Goal: Transaction & Acquisition: Book appointment/travel/reservation

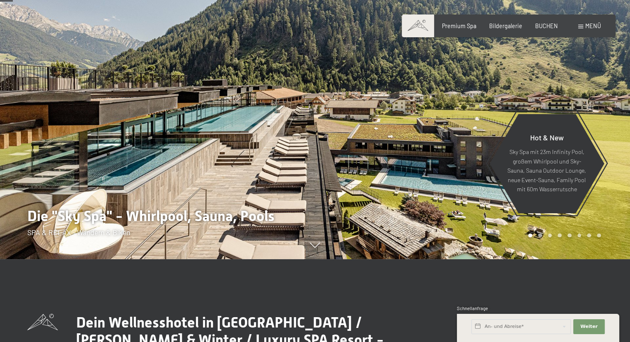
click at [587, 26] on span "Menü" at bounding box center [593, 25] width 16 height 7
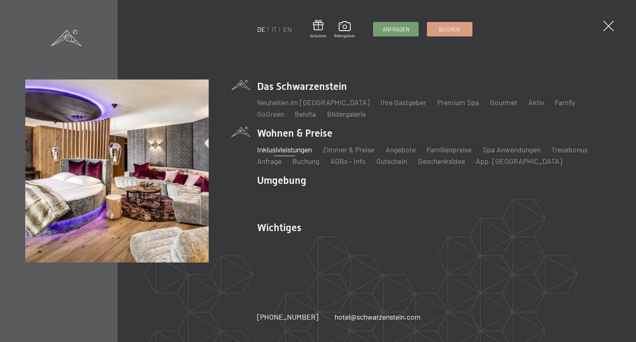
click at [290, 152] on link "Inklusivleistungen" at bounding box center [284, 149] width 55 height 9
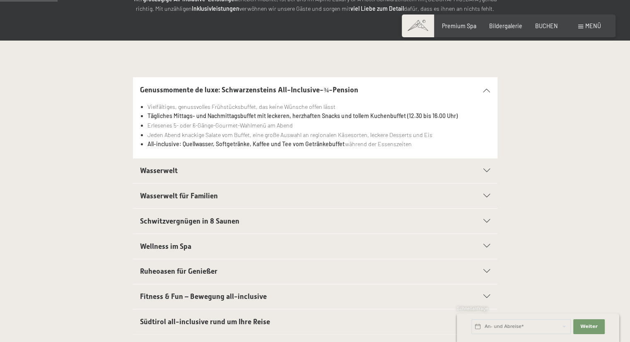
scroll to position [166, 0]
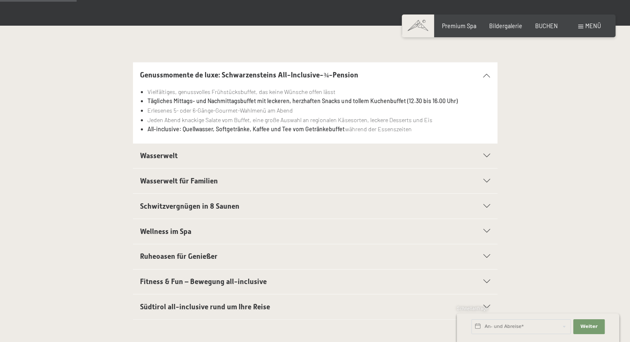
click at [235, 204] on span "Schwitzvergnügen in 8 Saunen" at bounding box center [189, 206] width 99 height 8
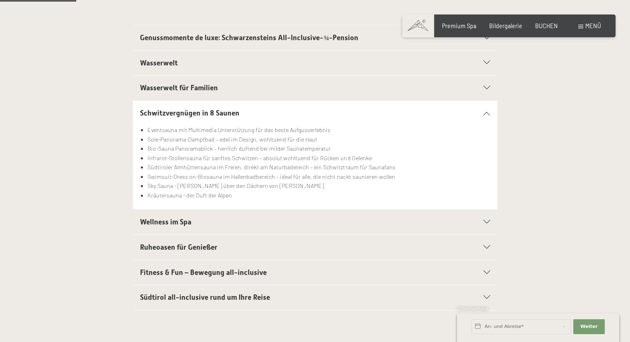
scroll to position [248, 0]
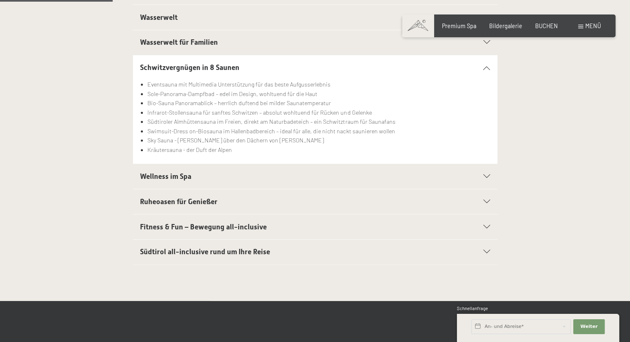
click at [248, 172] on h2 "Wellness im Spa" at bounding box center [297, 176] width 315 height 10
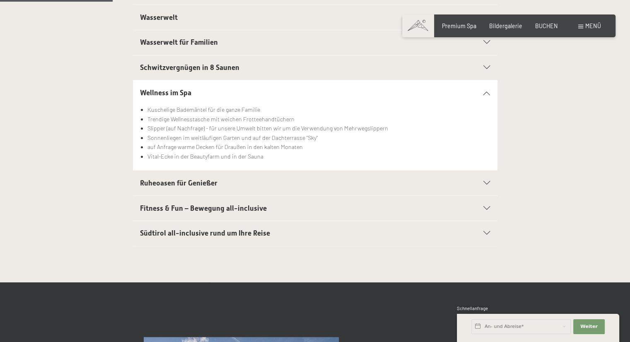
click at [238, 178] on h2 "Ruheoasen für Genießer" at bounding box center [297, 183] width 315 height 10
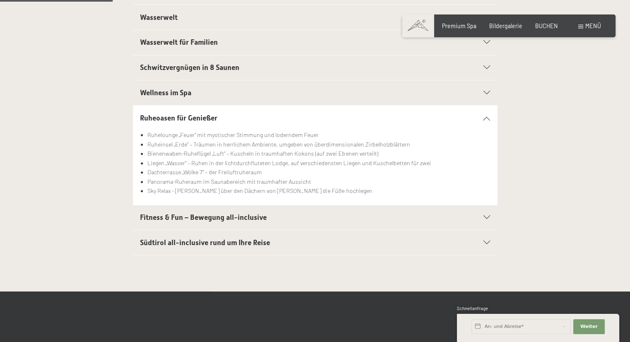
click at [224, 245] on span "Südtirol all-inclusive rund um Ihre Reise" at bounding box center [205, 242] width 130 height 8
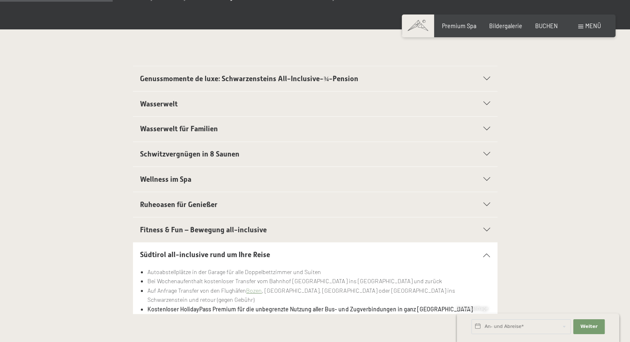
scroll to position [0, 0]
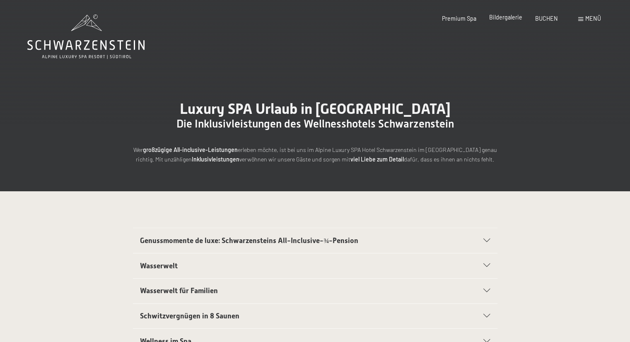
click at [516, 19] on span "Bildergalerie" at bounding box center [505, 17] width 33 height 7
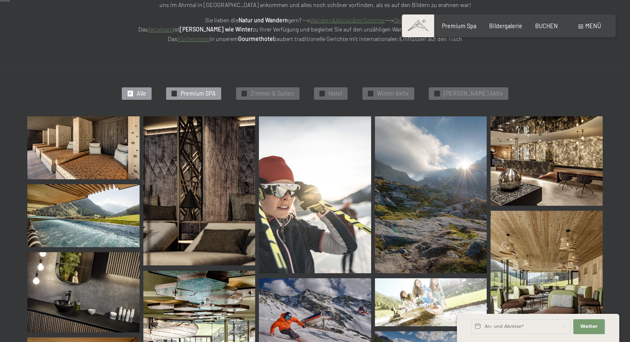
scroll to position [207, 0]
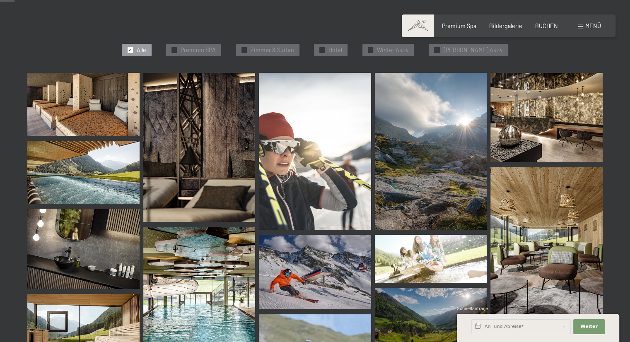
click at [130, 125] on img at bounding box center [83, 104] width 112 height 63
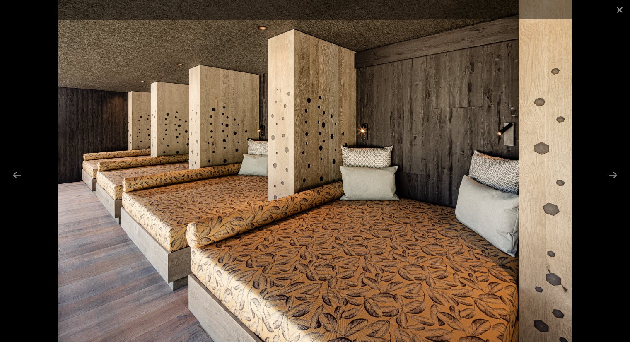
click at [612, 185] on div at bounding box center [315, 171] width 630 height 342
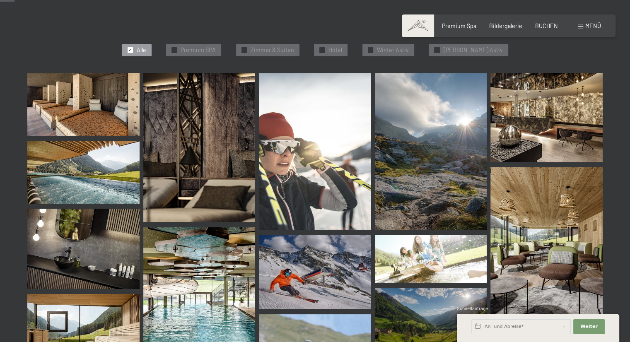
click at [99, 123] on img at bounding box center [83, 104] width 112 height 63
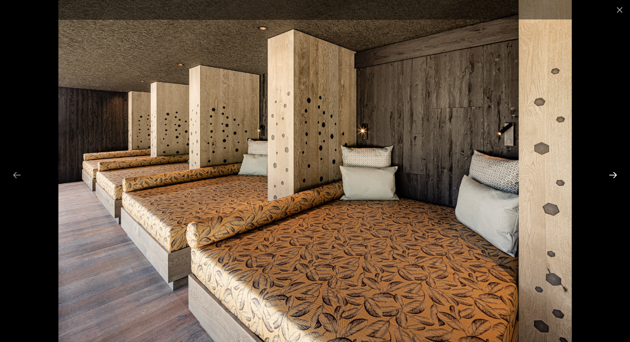
click at [609, 175] on button "Next slide" at bounding box center [612, 175] width 17 height 16
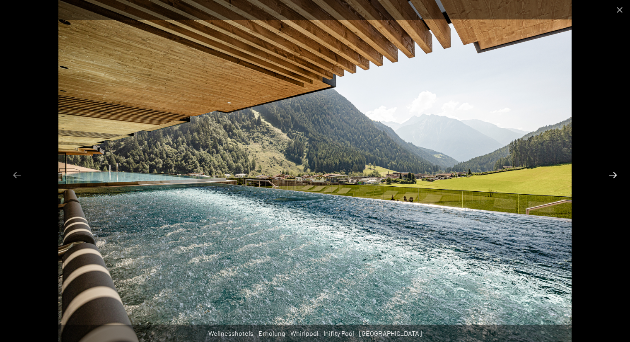
click at [609, 175] on button "Next slide" at bounding box center [612, 175] width 17 height 16
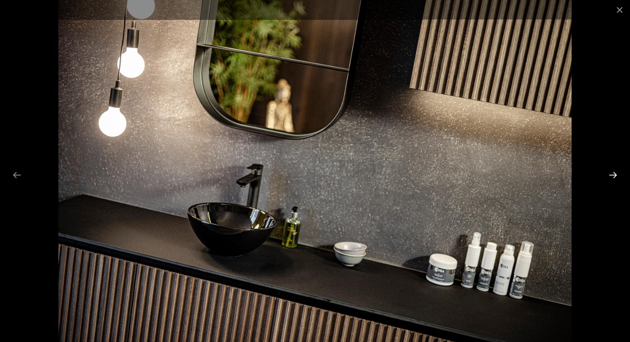
click at [609, 175] on button "Next slide" at bounding box center [612, 175] width 17 height 16
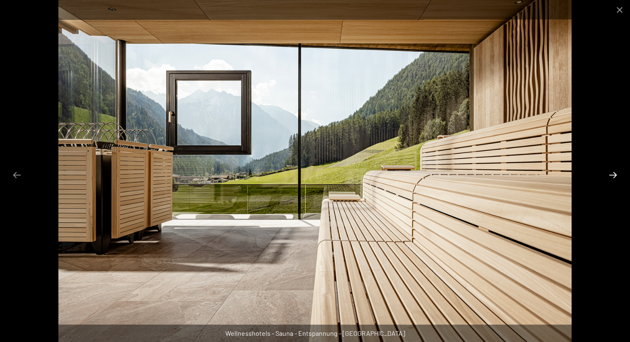
click at [609, 175] on button "Next slide" at bounding box center [612, 175] width 17 height 16
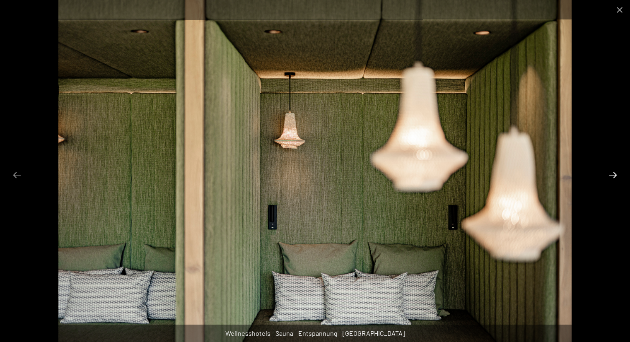
click at [609, 175] on button "Next slide" at bounding box center [612, 175] width 17 height 16
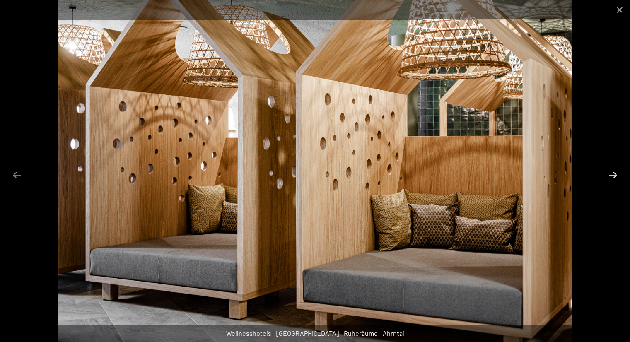
click at [609, 175] on button "Next slide" at bounding box center [612, 175] width 17 height 16
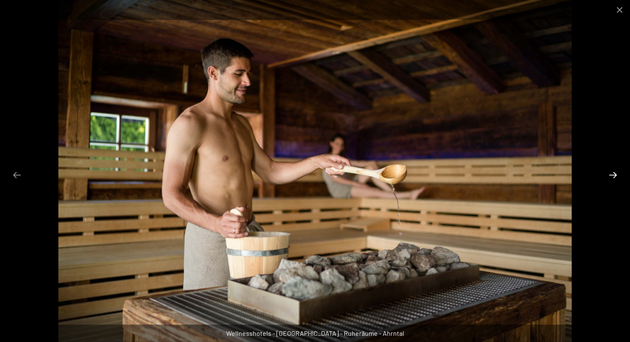
click at [609, 175] on button "Next slide" at bounding box center [612, 175] width 17 height 16
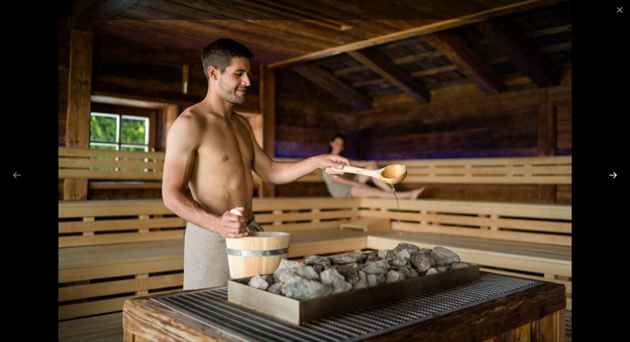
click at [609, 175] on button "Next slide" at bounding box center [612, 175] width 17 height 16
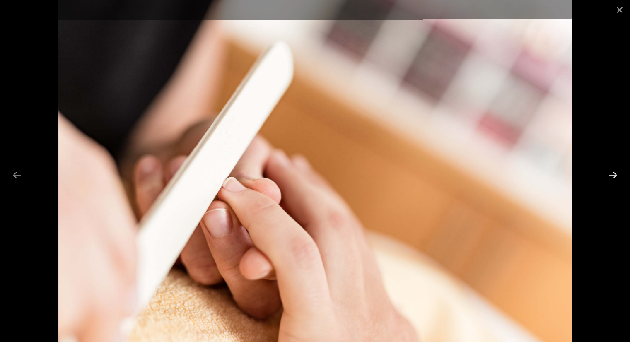
click at [609, 175] on button "Next slide" at bounding box center [612, 175] width 17 height 16
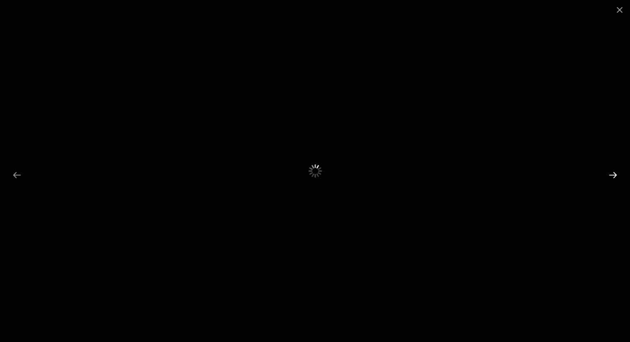
click at [609, 175] on button "Next slide" at bounding box center [612, 175] width 17 height 16
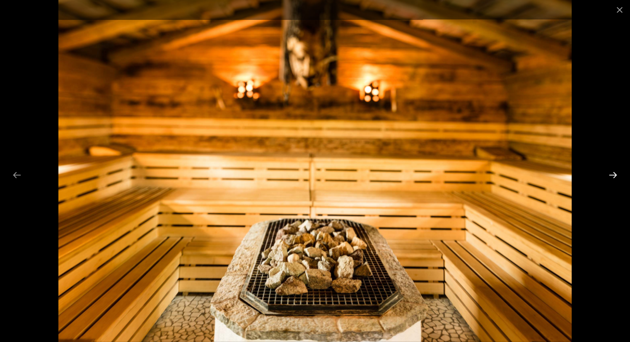
click at [609, 175] on button "Next slide" at bounding box center [612, 175] width 17 height 16
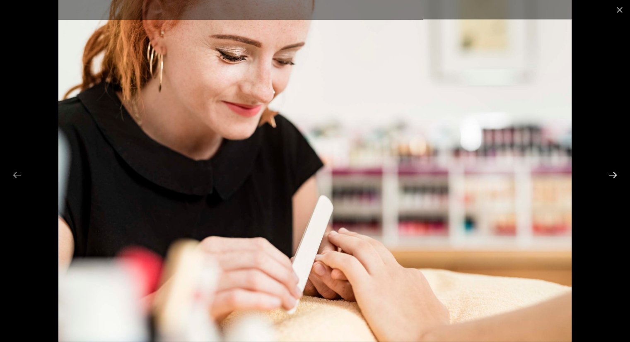
click at [609, 175] on button "Next slide" at bounding box center [612, 175] width 17 height 16
click at [617, 13] on button "Close gallery" at bounding box center [619, 9] width 21 height 19
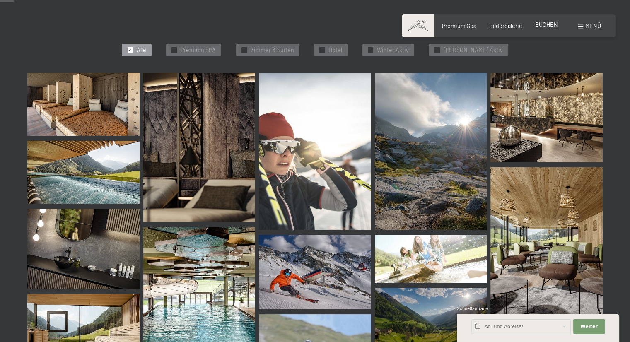
click at [541, 22] on span "BUCHEN" at bounding box center [546, 24] width 23 height 7
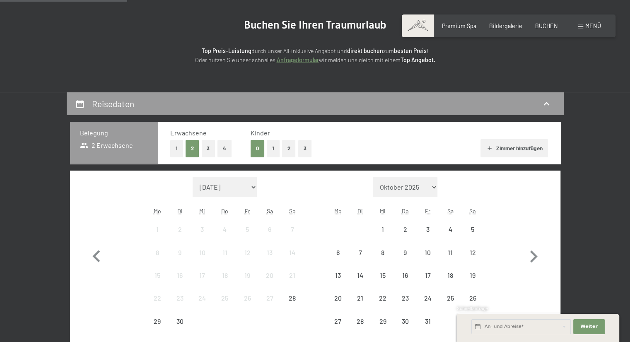
scroll to position [166, 0]
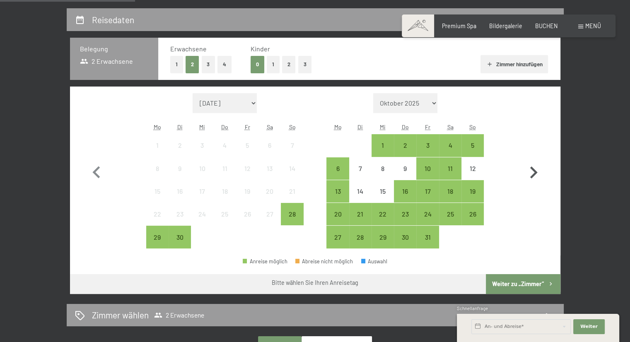
click at [540, 168] on icon "button" at bounding box center [533, 173] width 24 height 24
select select "2025-10-01"
select select "2025-11-01"
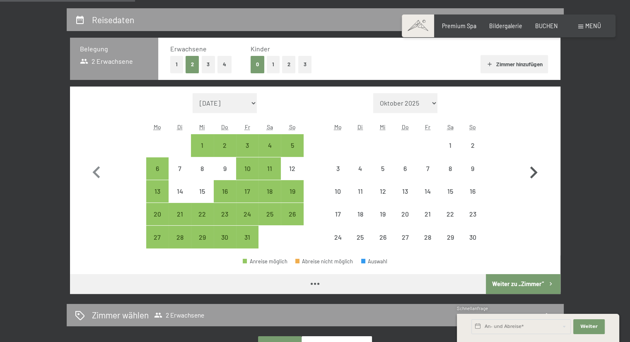
click at [534, 168] on icon "button" at bounding box center [533, 173] width 24 height 24
select select "2025-11-01"
select select "2025-12-01"
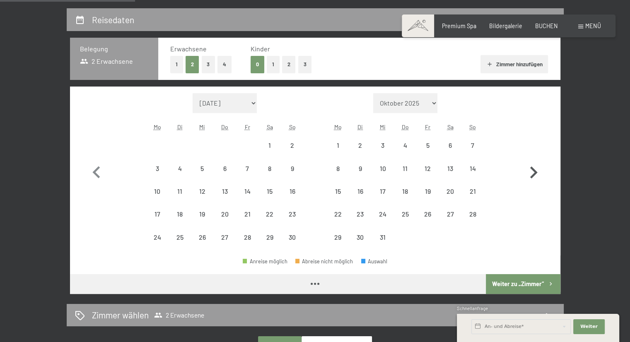
click at [532, 168] on icon "button" at bounding box center [533, 172] width 7 height 12
select select "2025-12-01"
select select "2026-01-01"
click at [523, 167] on icon "button" at bounding box center [533, 173] width 24 height 24
select select "2026-01-01"
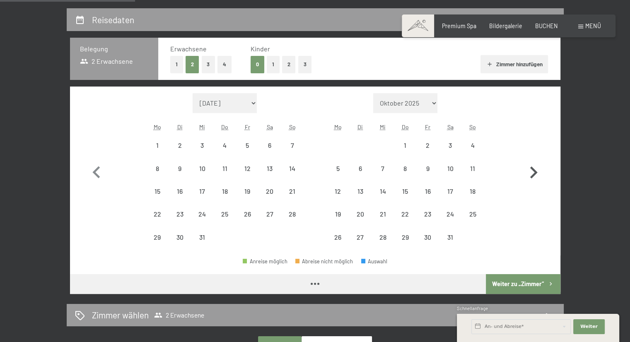
select select "2026-02-01"
select select "2026-01-01"
select select "2026-02-01"
select select "2026-01-01"
select select "2026-02-01"
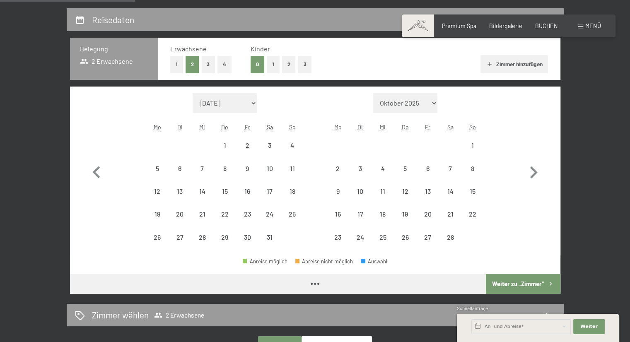
select select "2026-01-01"
select select "2026-02-01"
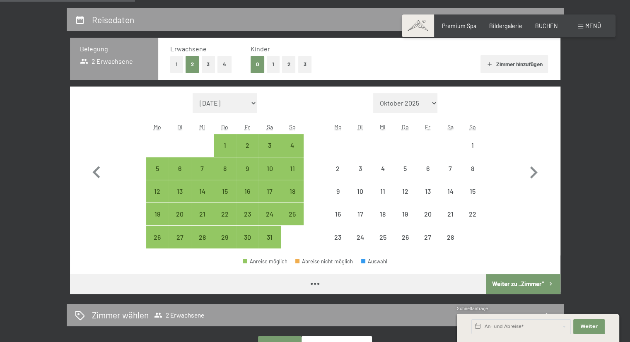
select select "2026-01-01"
select select "2026-02-01"
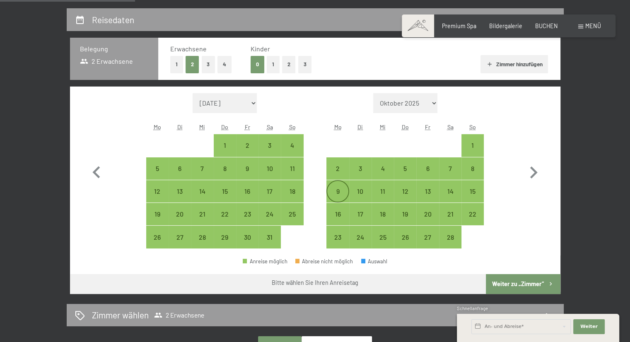
click at [342, 186] on div "9" at bounding box center [337, 191] width 21 height 21
select select "2026-01-01"
select select "2026-02-01"
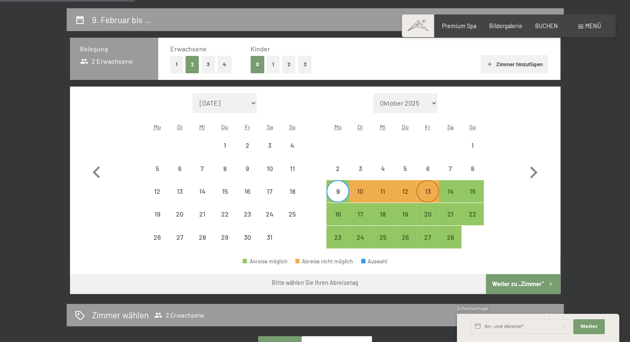
click at [433, 188] on div "13" at bounding box center [427, 198] width 21 height 21
select select "2026-01-01"
select select "2026-02-01"
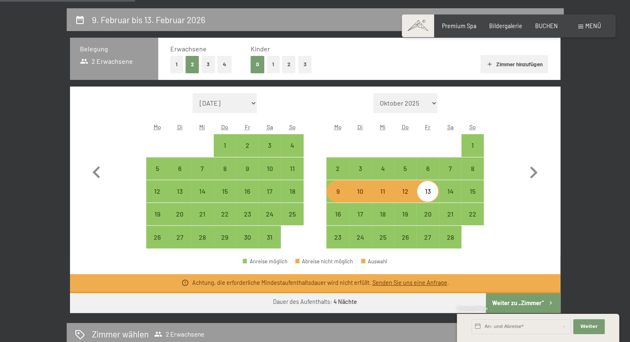
click at [510, 307] on div "Schnellanfrage" at bounding box center [538, 309] width 162 height 8
click at [334, 192] on div "9" at bounding box center [337, 198] width 21 height 21
select select "2026-01-01"
select select "2026-02-01"
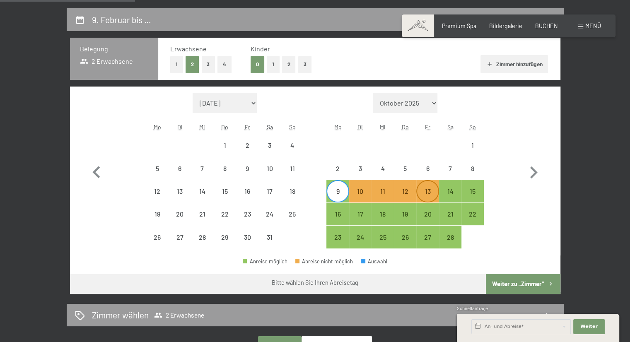
click at [431, 185] on div "13" at bounding box center [427, 191] width 21 height 21
select select "2026-01-01"
select select "2026-02-01"
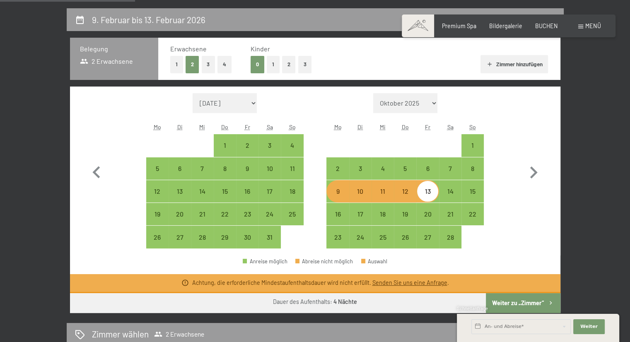
click at [343, 189] on div "9" at bounding box center [337, 198] width 21 height 21
select select "2026-01-01"
select select "2026-02-01"
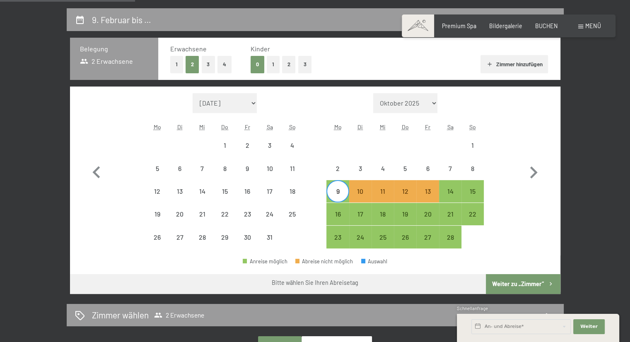
click at [485, 170] on div "Monat/Jahr September 2025 Oktober 2025 November 2025 Dezember 2025 Januar 2026 …" at bounding box center [314, 171] width 461 height 156
click at [477, 170] on div "8" at bounding box center [472, 175] width 21 height 21
select select "2026-01-01"
select select "2026-02-01"
click at [430, 192] on div "13" at bounding box center [427, 198] width 21 height 21
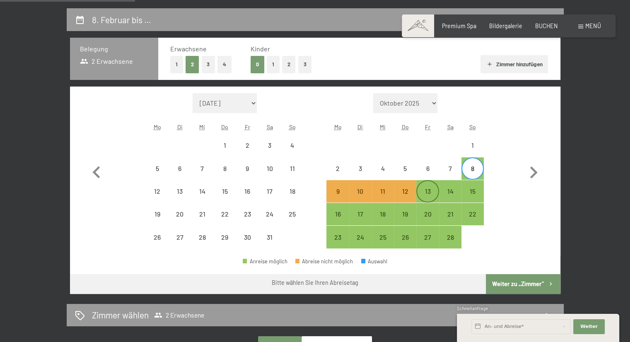
select select "2026-01-01"
select select "[DATE]"
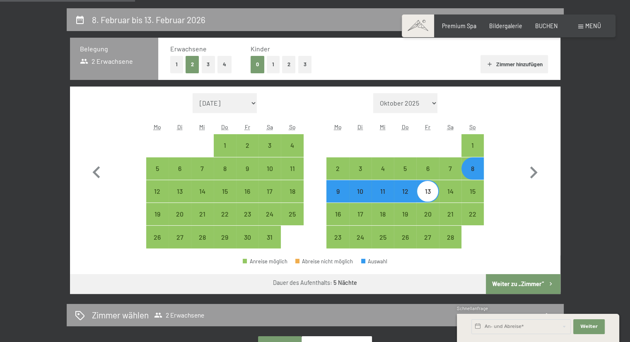
click at [510, 287] on button "Weiter zu „Zimmer“" at bounding box center [523, 284] width 74 height 20
select select "[DATE]"
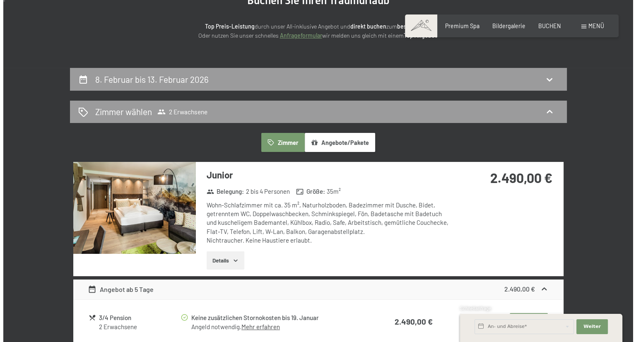
scroll to position [0, 0]
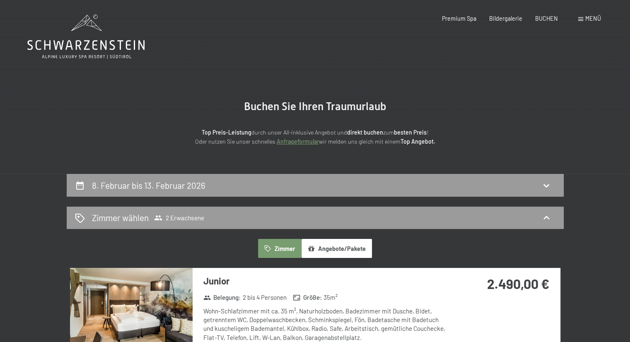
click at [600, 22] on div "Buchen Anfragen Premium Spa Bildergalerie BUCHEN Menü DE IT EN Gutschein Bilder…" at bounding box center [508, 18] width 184 height 8
click at [591, 19] on span "Menü" at bounding box center [593, 18] width 16 height 7
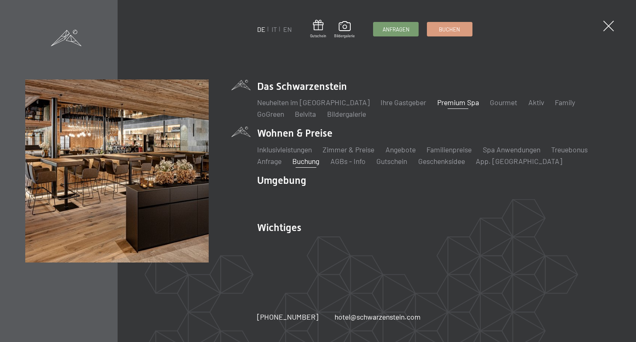
click at [440, 103] on link "Premium Spa" at bounding box center [458, 102] width 42 height 9
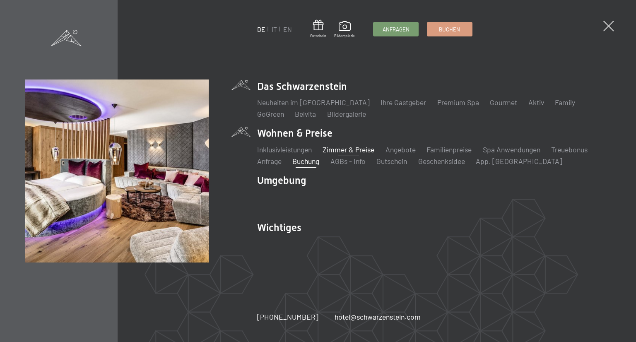
click at [337, 145] on link "Zimmer & Preise" at bounding box center [348, 149] width 52 height 9
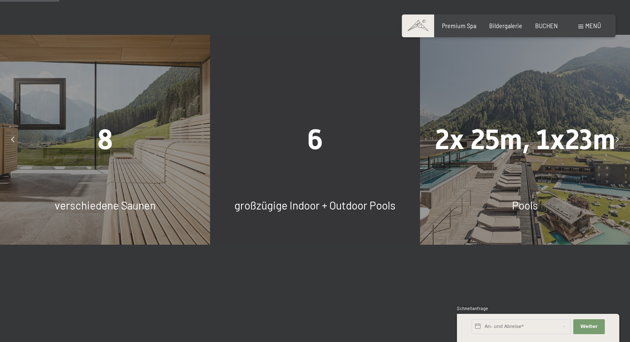
scroll to position [538, 0]
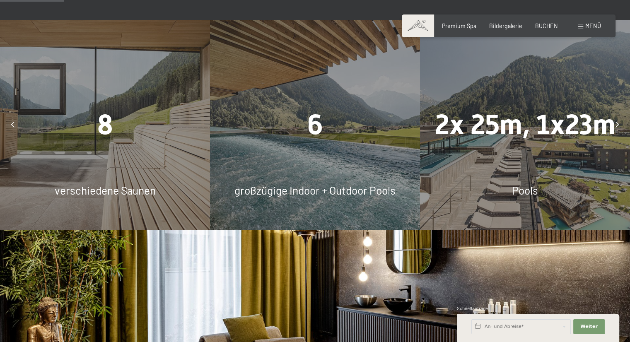
click at [317, 159] on div "6 großzügige Indoor + Outdoor Pools" at bounding box center [315, 125] width 210 height 210
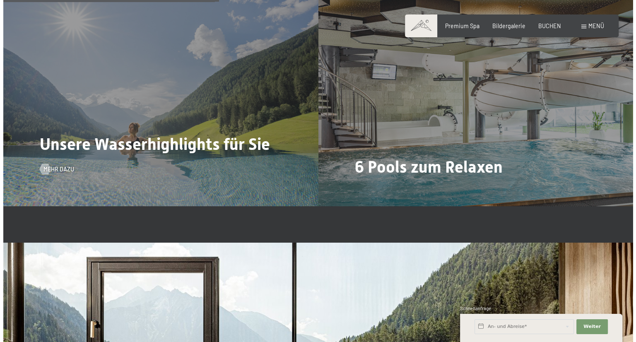
scroll to position [1821, 0]
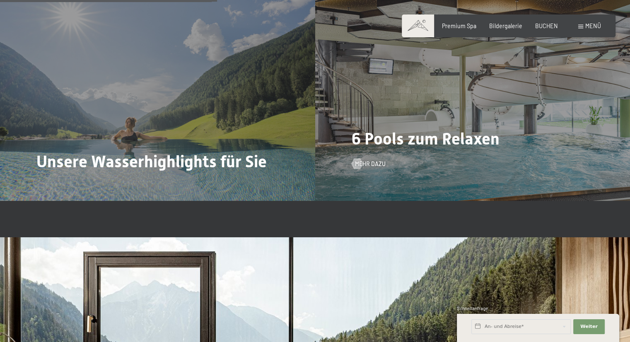
click at [470, 142] on span "6 Pools zum Relaxen" at bounding box center [425, 138] width 148 height 19
click at [381, 168] on span "Mehr dazu" at bounding box center [378, 164] width 31 height 8
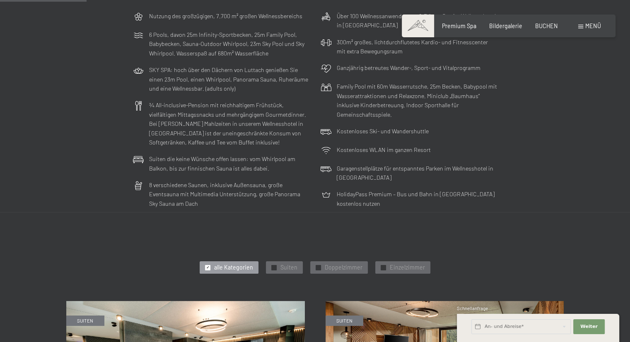
scroll to position [331, 0]
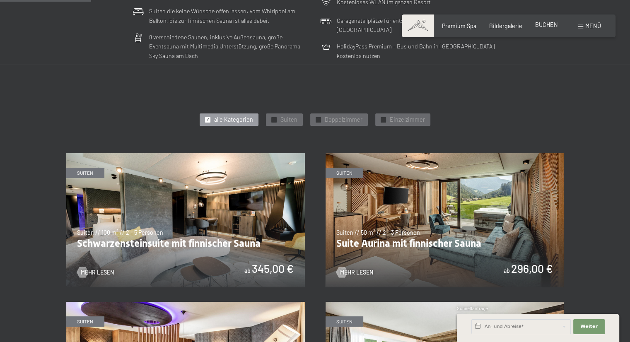
click at [540, 29] on div "BUCHEN" at bounding box center [546, 25] width 23 height 8
click at [546, 25] on span "BUCHEN" at bounding box center [546, 24] width 23 height 7
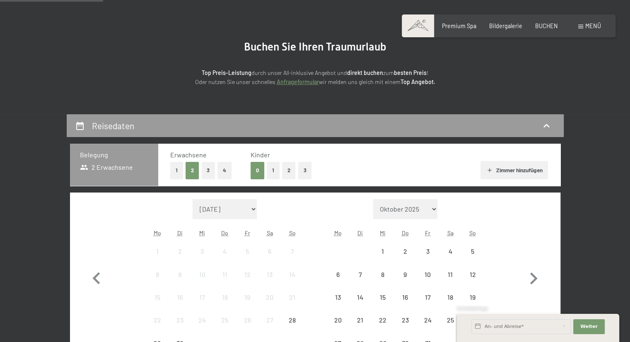
scroll to position [166, 0]
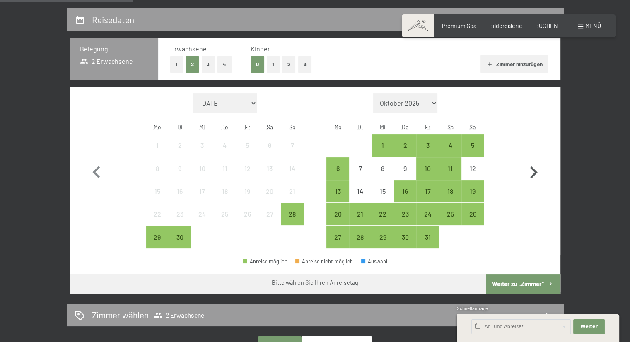
click at [532, 171] on icon "button" at bounding box center [533, 173] width 24 height 24
select select "[DATE]"
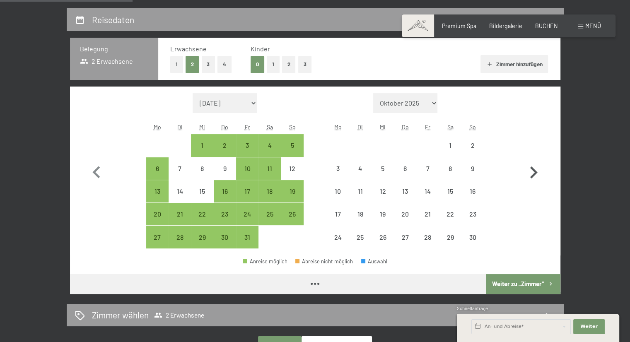
click at [532, 171] on icon "button" at bounding box center [533, 173] width 24 height 24
select select "[DATE]"
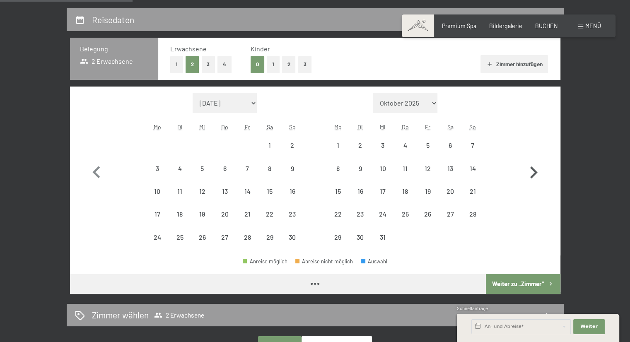
click at [530, 171] on icon "button" at bounding box center [533, 173] width 24 height 24
select select "[DATE]"
click at [528, 171] on icon "button" at bounding box center [533, 173] width 24 height 24
select select "[DATE]"
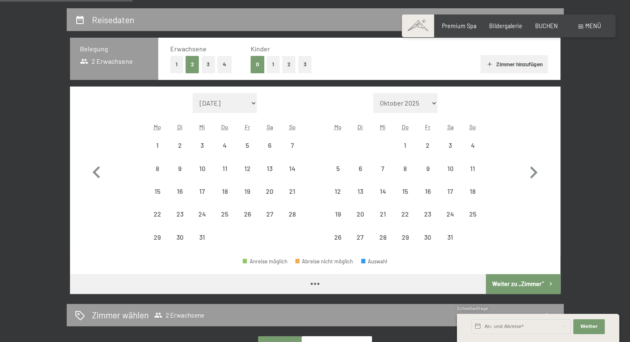
select select "[DATE]"
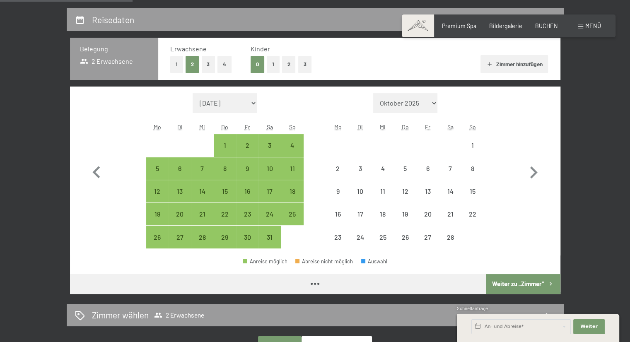
select select "[DATE]"
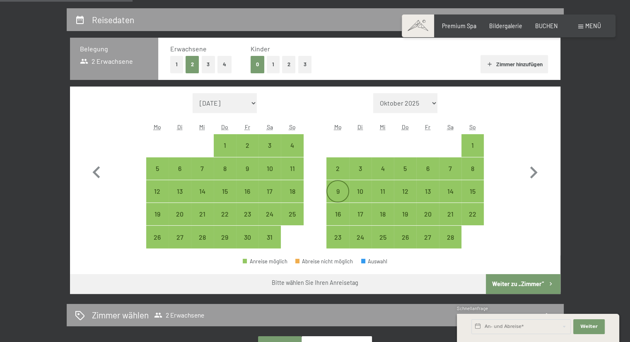
click at [335, 188] on div "9" at bounding box center [337, 198] width 21 height 21
select select "[DATE]"
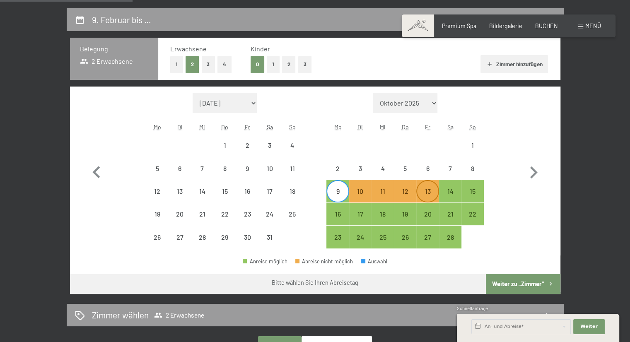
click at [436, 196] on div "13" at bounding box center [427, 198] width 21 height 21
select select "[DATE]"
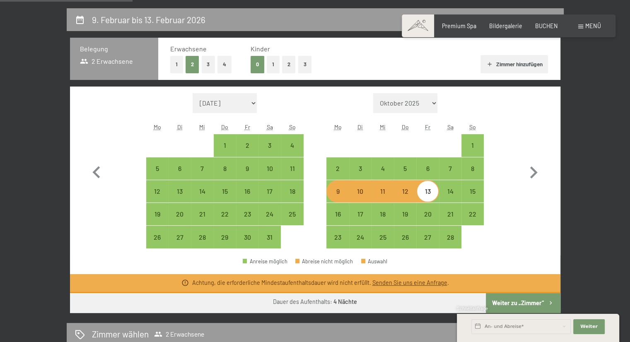
click at [522, 304] on button "Weiter zu „Zimmer“" at bounding box center [523, 303] width 74 height 20
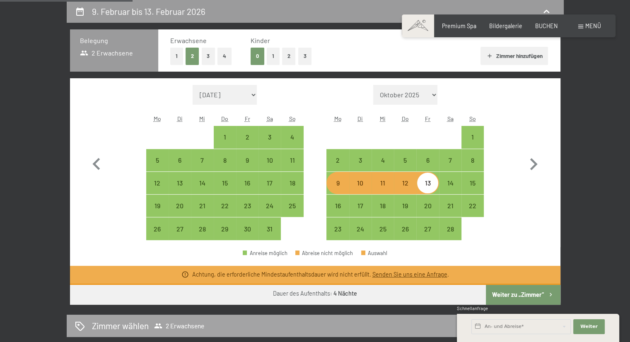
select select "[DATE]"
